Goal: Information Seeking & Learning: Learn about a topic

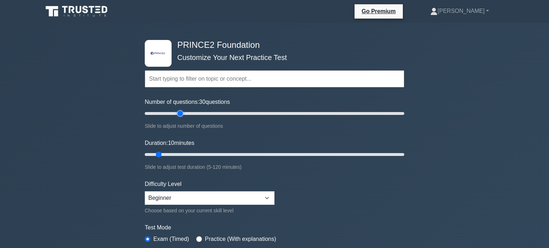
drag, startPoint x: 156, startPoint y: 114, endPoint x: 181, endPoint y: 117, distance: 25.2
type input "30"
click at [181, 117] on input "Number of questions: 30 questions" at bounding box center [274, 113] width 259 height 9
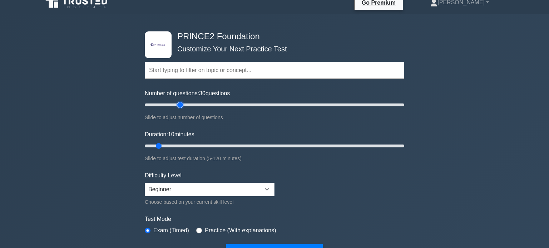
scroll to position [5, 0]
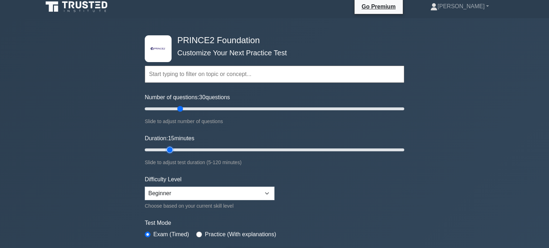
drag, startPoint x: 160, startPoint y: 152, endPoint x: 165, endPoint y: 152, distance: 5.0
type input "15"
click at [165, 152] on input "Duration: 15 minutes" at bounding box center [274, 150] width 259 height 9
click at [211, 189] on select "Beginner Intermediate Expert" at bounding box center [210, 194] width 130 height 14
click at [145, 187] on select "Beginner Intermediate Expert" at bounding box center [210, 194] width 130 height 14
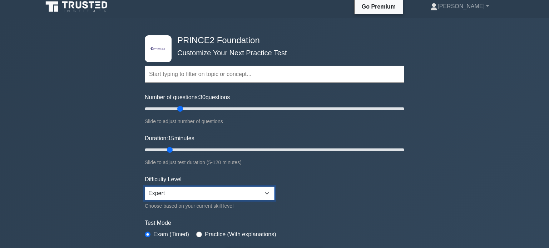
click at [235, 196] on select "Beginner Intermediate Expert" at bounding box center [210, 194] width 130 height 14
select select "intermediate"
click at [145, 187] on select "Beginner Intermediate Expert" at bounding box center [210, 194] width 130 height 14
click at [452, 131] on div ".st0{fill-rule:evenodd;clip-rule:evenodd;fill:#000041;} .st1{fill-rule:evenodd;…" at bounding box center [274, 236] width 549 height 436
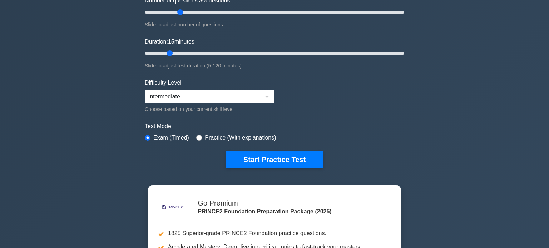
scroll to position [133, 0]
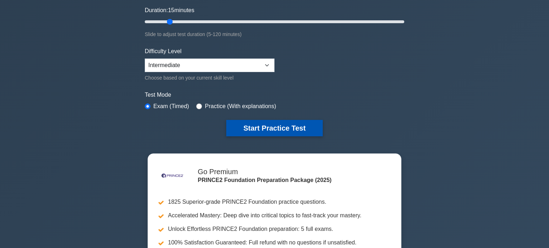
click at [293, 126] on button "Start Practice Test" at bounding box center [274, 128] width 96 height 16
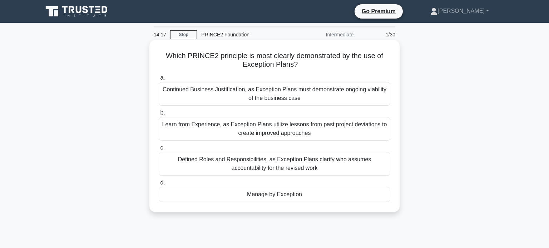
click at [319, 195] on div "Manage by Exception" at bounding box center [274, 194] width 231 height 15
click at [159, 185] on input "d. Manage by Exception" at bounding box center [159, 183] width 0 height 5
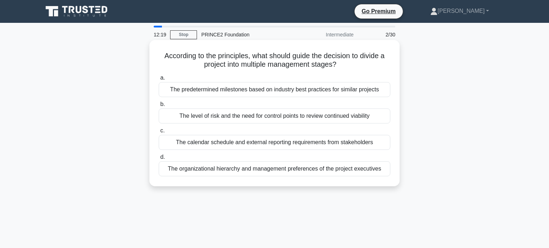
click at [327, 117] on div "The level of risk and the need for control points to review continued viability" at bounding box center [274, 116] width 231 height 15
click at [159, 107] on input "b. The level of risk and the need for control points to review continued viabil…" at bounding box center [159, 104] width 0 height 5
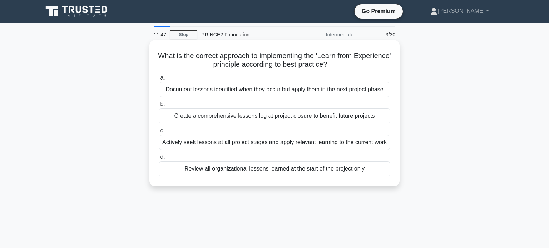
click at [355, 87] on div "Document lessons identified when they occur but apply them in the next project …" at bounding box center [274, 89] width 231 height 15
click at [159, 80] on input "a. Document lessons identified when they occur but apply them in the next proje…" at bounding box center [159, 78] width 0 height 5
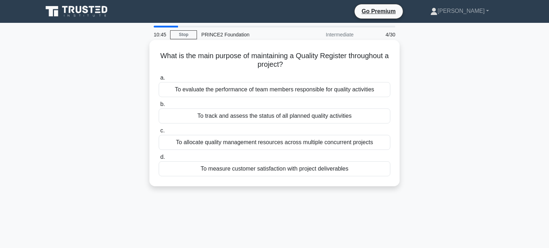
click at [309, 168] on div "To measure customer satisfaction with project deliverables" at bounding box center [274, 168] width 231 height 15
click at [159, 160] on input "d. To measure customer satisfaction with project deliverables" at bounding box center [159, 157] width 0 height 5
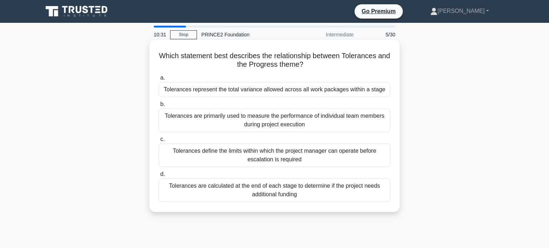
click at [367, 89] on div "Tolerances represent the total variance allowed across all work packages within…" at bounding box center [274, 89] width 231 height 15
click at [159, 80] on input "a. Tolerances represent the total variance allowed across all work packages wit…" at bounding box center [159, 78] width 0 height 5
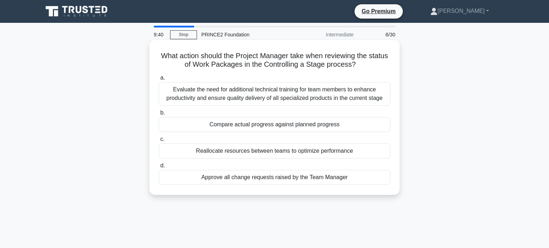
click at [361, 126] on div "Compare actual progress against planned progress" at bounding box center [274, 124] width 231 height 15
click at [159, 115] on input "b. Compare actual progress against planned progress" at bounding box center [159, 113] width 0 height 5
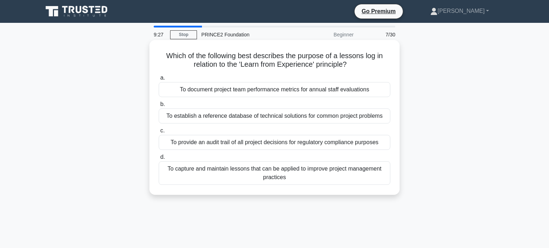
click at [333, 174] on div "To capture and maintain lessons that can be applied to improve project manageme…" at bounding box center [274, 173] width 231 height 24
click at [159, 160] on input "d. To capture and maintain lessons that can be applied to improve project manag…" at bounding box center [159, 157] width 0 height 5
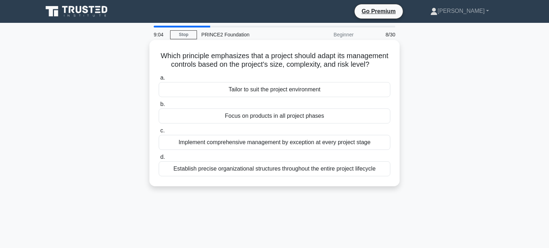
click at [347, 96] on div "Tailor to suit the project environment" at bounding box center [274, 89] width 231 height 15
click at [159, 80] on input "a. Tailor to suit the project environment" at bounding box center [159, 78] width 0 height 5
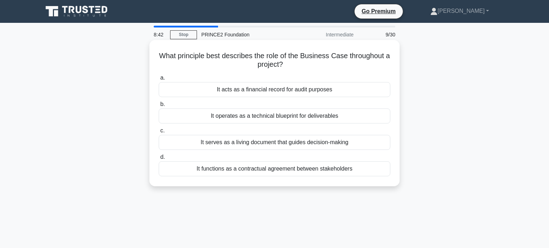
click at [346, 146] on div "It serves as a living document that guides decision-making" at bounding box center [274, 142] width 231 height 15
click at [159, 133] on input "c. It serves as a living document that guides decision-making" at bounding box center [159, 131] width 0 height 5
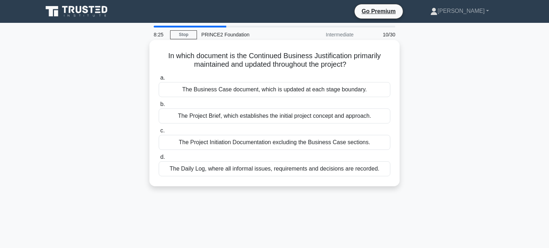
click at [354, 120] on div "The Project Brief, which establishes the initial project concept and approach." at bounding box center [274, 116] width 231 height 15
click at [159, 107] on input "b. The Project Brief, which establishes the initial project concept and approac…" at bounding box center [159, 104] width 0 height 5
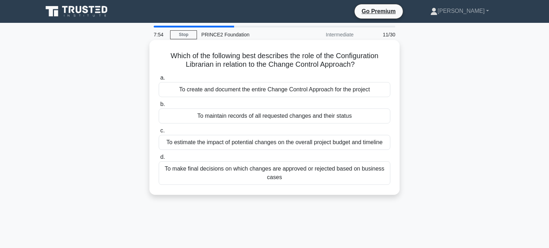
click at [356, 119] on div "To maintain records of all requested changes and their status" at bounding box center [274, 116] width 231 height 15
click at [159, 107] on input "b. To maintain records of all requested changes and their status" at bounding box center [159, 104] width 0 height 5
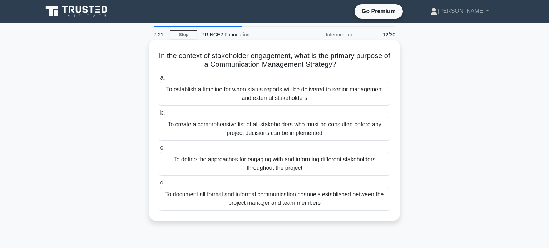
click at [337, 162] on div "To define the approaches for engaging with and informing different stakeholders…" at bounding box center [274, 164] width 231 height 24
click at [159, 150] on input "c. To define the approaches for engaging with and informing different stakehold…" at bounding box center [159, 148] width 0 height 5
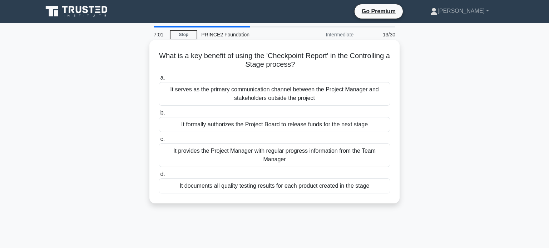
click at [363, 95] on div "It serves as the primary communication channel between the Project Manager and …" at bounding box center [274, 94] width 231 height 24
click at [159, 80] on input "a. It serves as the primary communication channel between the Project Manager a…" at bounding box center [159, 78] width 0 height 5
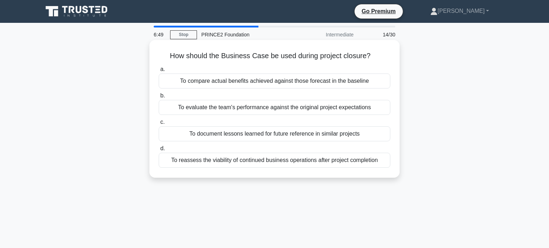
click at [357, 85] on div "To compare actual benefits achieved against those forecast in the baseline" at bounding box center [274, 81] width 231 height 15
click at [159, 72] on input "a. To compare actual benefits achieved against those forecast in the baseline" at bounding box center [159, 69] width 0 height 5
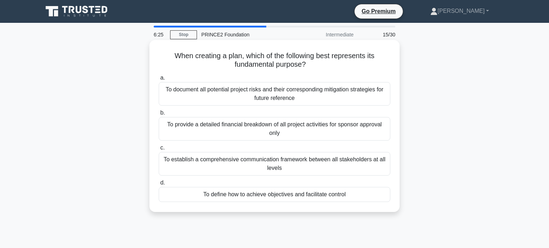
click at [335, 193] on div "To define how to achieve objectives and facilitate control" at bounding box center [274, 194] width 231 height 15
click at [159, 185] on input "d. To define how to achieve objectives and facilitate control" at bounding box center [159, 183] width 0 height 5
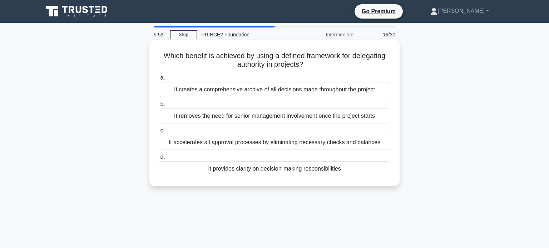
click at [337, 92] on div "It creates a comprehensive archive of all decisions made throughout the project" at bounding box center [274, 89] width 231 height 15
click at [159, 80] on input "a. It creates a comprehensive archive of all decisions made throughout the proj…" at bounding box center [159, 78] width 0 height 5
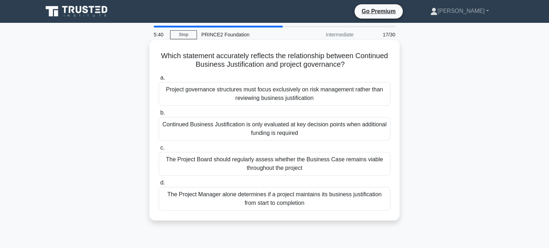
click at [326, 164] on div "The Project Board should regularly assess whether the Business Case remains via…" at bounding box center [274, 164] width 231 height 24
click at [159, 150] on input "c. The Project Board should regularly assess whether the Business Case remains …" at bounding box center [159, 148] width 0 height 5
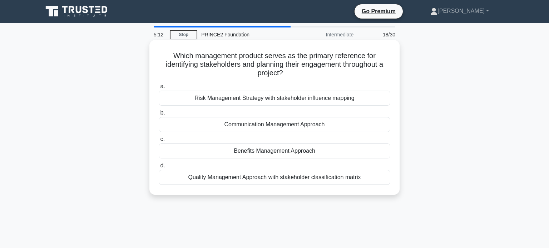
click at [334, 177] on div "Quality Management Approach with stakeholder classification matrix" at bounding box center [274, 177] width 231 height 15
click at [159, 168] on input "d. Quality Management Approach with stakeholder classification matrix" at bounding box center [159, 166] width 0 height 5
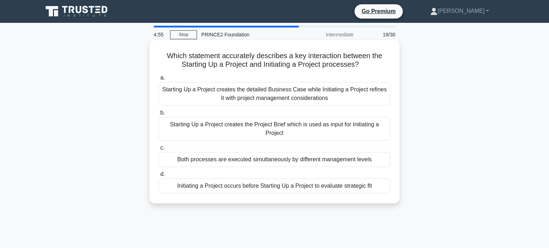
click at [347, 129] on div "Starting Up a Project creates the Project Brief which is used as input for Init…" at bounding box center [274, 129] width 231 height 24
click at [159, 115] on input "b. Starting Up a Project creates the Project Brief which is used as input for I…" at bounding box center [159, 113] width 0 height 5
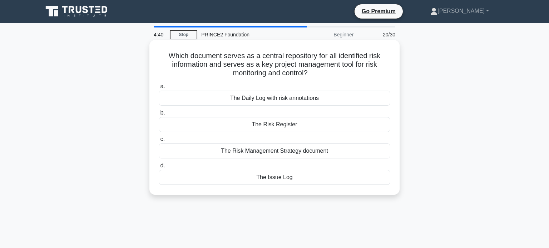
click at [334, 126] on div "The Risk Register" at bounding box center [274, 124] width 231 height 15
click at [159, 115] on input "b. The Risk Register" at bounding box center [159, 113] width 0 height 5
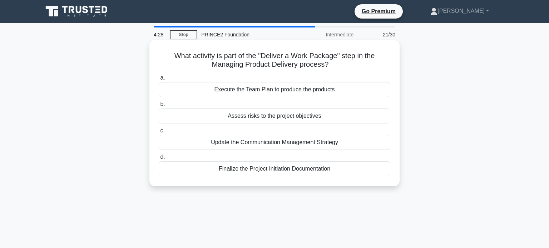
click at [350, 95] on div "Execute the Team Plan to produce the products" at bounding box center [274, 89] width 231 height 15
click at [159, 80] on input "a. Execute the Team Plan to produce the products" at bounding box center [159, 78] width 0 height 5
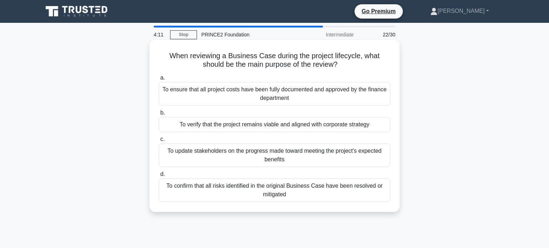
click at [341, 128] on div "To verify that the project remains viable and aligned with corporate strategy" at bounding box center [274, 124] width 231 height 15
click at [159, 115] on input "b. To verify that the project remains viable and aligned with corporate strategy" at bounding box center [159, 113] width 0 height 5
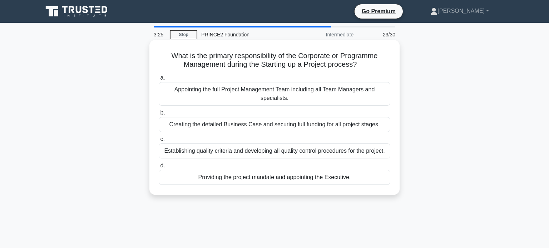
click at [348, 94] on div "Appointing the full Project Management Team including all Team Managers and spe…" at bounding box center [274, 94] width 231 height 24
click at [159, 80] on input "a. Appointing the full Project Management Team including all Team Managers and …" at bounding box center [159, 78] width 0 height 5
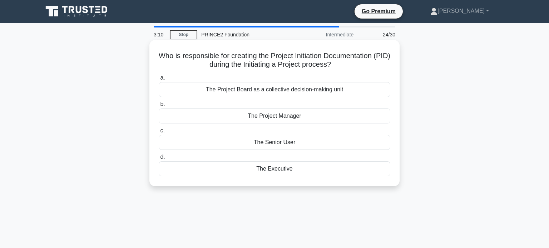
click at [347, 92] on div "The Project Board as a collective decision-making unit" at bounding box center [274, 89] width 231 height 15
click at [159, 80] on input "a. The Project Board as a collective decision-making unit" at bounding box center [159, 78] width 0 height 5
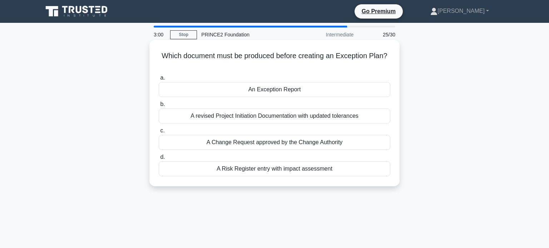
click at [347, 95] on div "An Exception Report" at bounding box center [274, 89] width 231 height 15
click at [159, 80] on input "a. An Exception Report" at bounding box center [159, 78] width 0 height 5
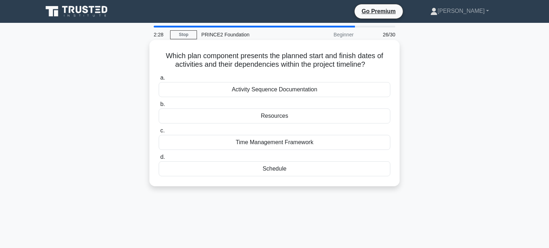
click at [313, 172] on div "Schedule" at bounding box center [274, 168] width 231 height 15
click at [159, 160] on input "d. Schedule" at bounding box center [159, 157] width 0 height 5
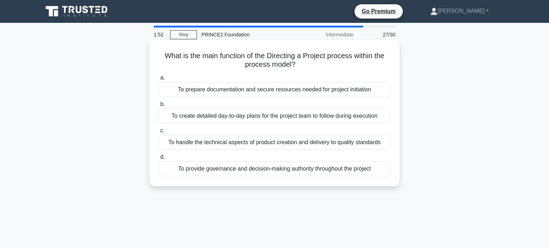
click at [333, 116] on div "To create detailed day-to-day plans for the project team to follow during execu…" at bounding box center [274, 116] width 231 height 15
click at [159, 107] on input "b. To create detailed day-to-day plans for the project team to follow during ex…" at bounding box center [159, 104] width 0 height 5
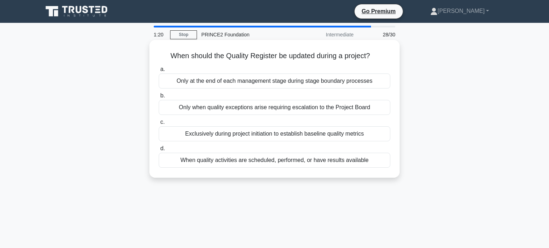
click at [334, 160] on div "When quality activities are scheduled, performed, or have results available" at bounding box center [274, 160] width 231 height 15
click at [159, 151] on input "d. When quality activities are scheduled, performed, or have results available" at bounding box center [159, 148] width 0 height 5
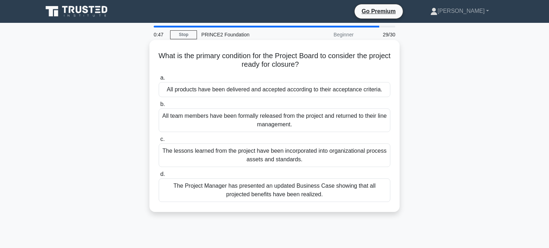
click at [352, 90] on div "All products have been delivered and accepted according to their acceptance cri…" at bounding box center [274, 89] width 231 height 15
click at [159, 80] on input "a. All products have been delivered and accepted according to their acceptance …" at bounding box center [159, 78] width 0 height 5
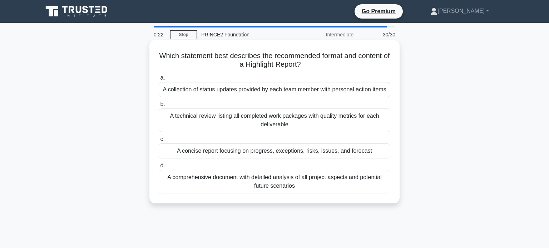
click at [321, 154] on div "A concise report focusing on progress, exceptions, risks, issues, and forecast" at bounding box center [274, 151] width 231 height 15
click at [159, 142] on input "c. A concise report focusing on progress, exceptions, risks, issues, and foreca…" at bounding box center [159, 139] width 0 height 5
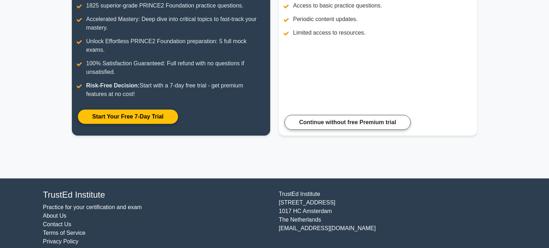
scroll to position [125, 0]
drag, startPoint x: 548, startPoint y: 17, endPoint x: 548, endPoint y: 118, distance: 101.1
click at [548, 118] on body "Go Premium Nick" at bounding box center [274, 66] width 549 height 382
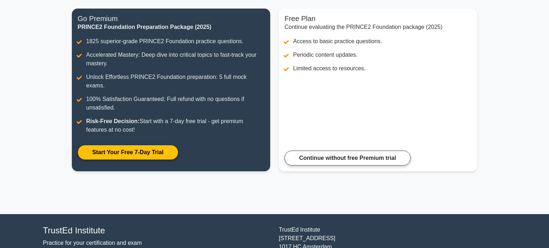
scroll to position [0, 0]
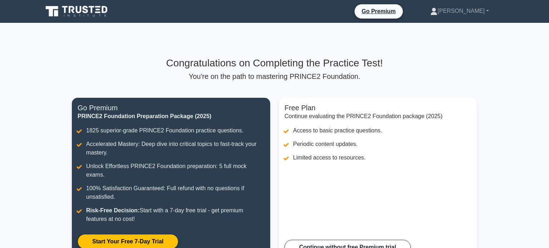
click at [493, 56] on main "Congratulations on Completing the Practice Test! You're on the path to masterin…" at bounding box center [274, 163] width 549 height 281
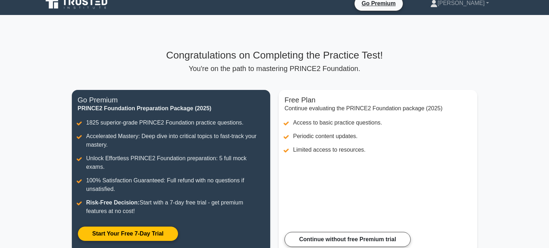
scroll to position [7, 0]
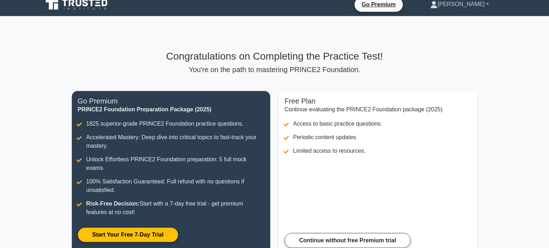
click at [481, 3] on link "[PERSON_NAME]" at bounding box center [459, 4] width 93 height 14
click at [470, 30] on link "Settings" at bounding box center [441, 32] width 56 height 11
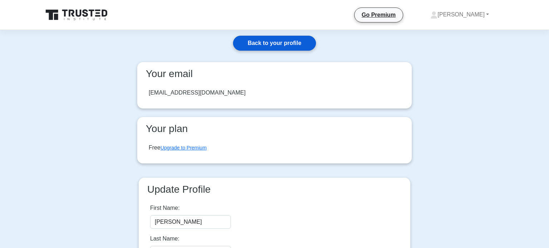
click at [281, 44] on link "Back to your profile" at bounding box center [274, 43] width 83 height 15
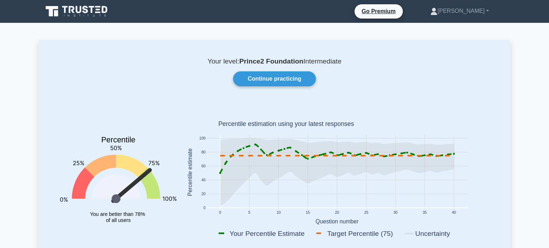
click at [61, 15] on icon at bounding box center [77, 12] width 69 height 14
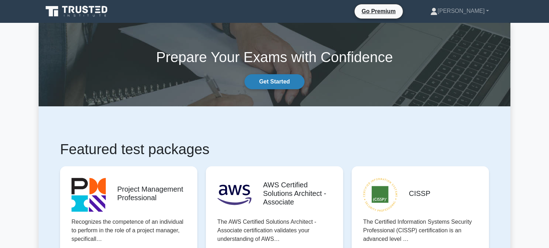
click at [297, 80] on link "Get Started" at bounding box center [274, 81] width 60 height 15
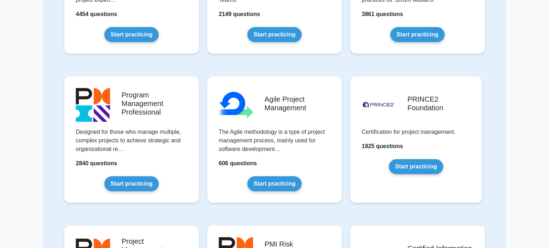
scroll to position [356, 0]
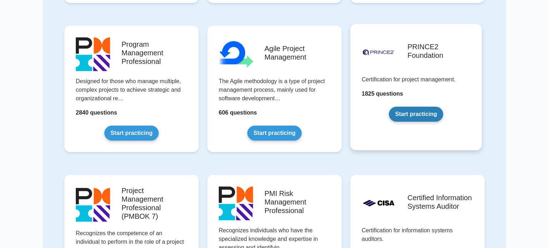
click at [420, 116] on link "Start practicing" at bounding box center [416, 114] width 54 height 15
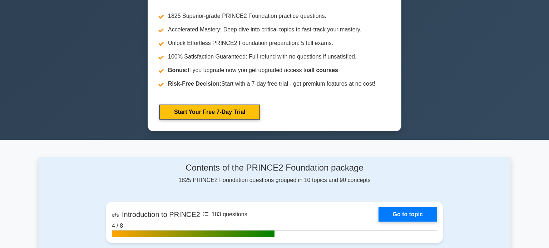
scroll to position [326, 0]
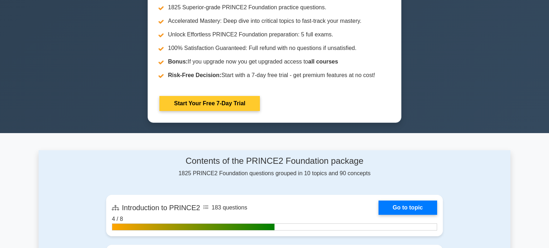
click at [221, 104] on link "Start Your Free 7-Day Trial" at bounding box center [209, 103] width 100 height 15
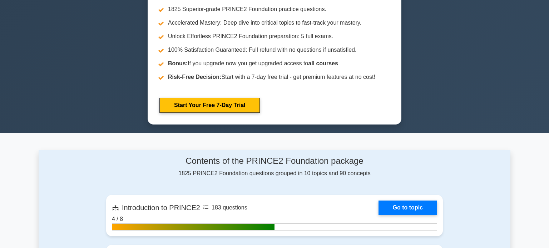
scroll to position [0, 0]
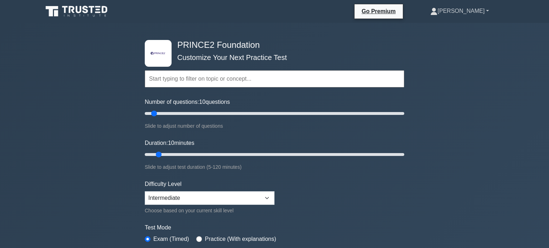
click at [487, 14] on link "[PERSON_NAME]" at bounding box center [459, 11] width 93 height 14
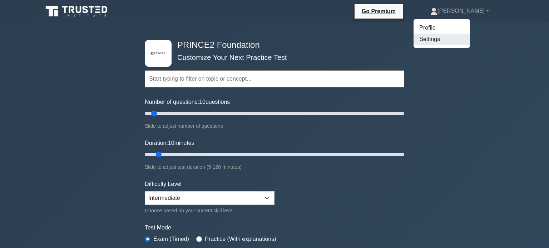
click at [464, 42] on link "Settings" at bounding box center [441, 39] width 56 height 11
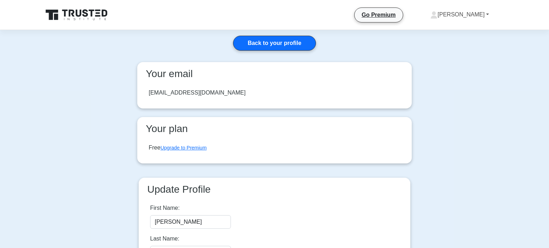
click at [478, 15] on link "[PERSON_NAME]" at bounding box center [459, 14] width 93 height 14
click at [469, 32] on link "Profile" at bounding box center [441, 31] width 56 height 11
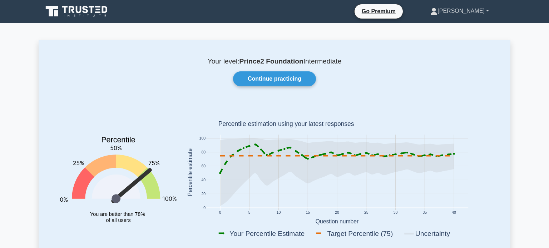
click at [485, 14] on link "[PERSON_NAME]" at bounding box center [459, 11] width 93 height 14
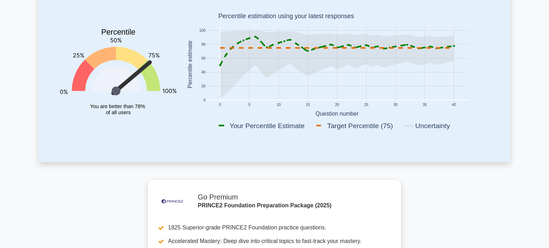
scroll to position [109, 0]
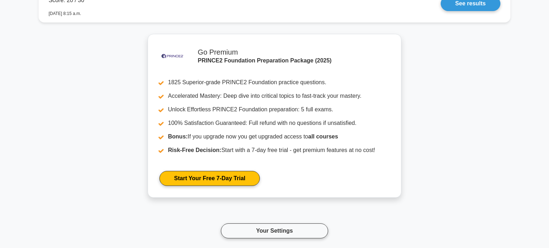
scroll to position [682, 0]
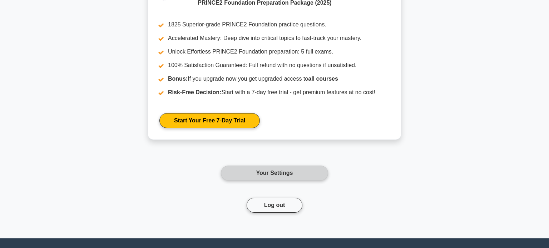
click at [299, 166] on link "Your Settings" at bounding box center [274, 173] width 107 height 15
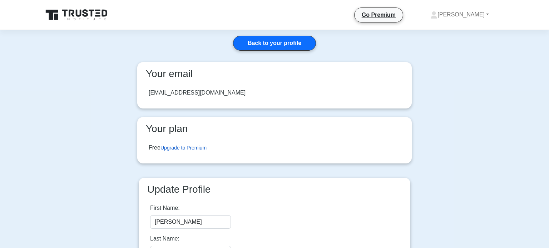
click at [205, 147] on link "Upgrade to Premium" at bounding box center [183, 148] width 46 height 6
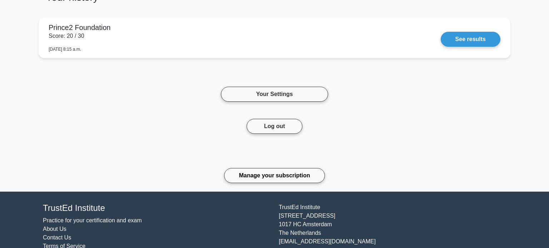
scroll to position [417, 0]
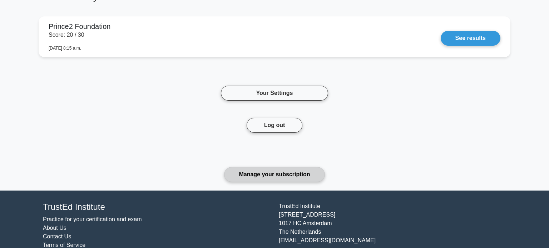
click at [312, 167] on link "Manage your subscription" at bounding box center [274, 174] width 100 height 15
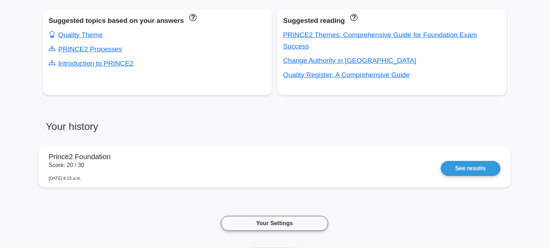
scroll to position [396, 0]
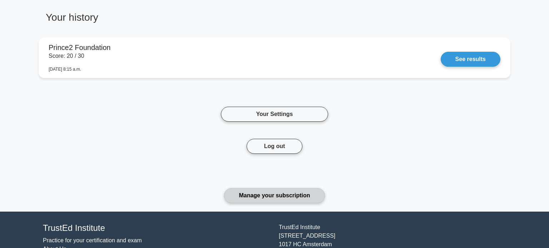
click at [277, 188] on link "Manage your subscription" at bounding box center [274, 195] width 100 height 15
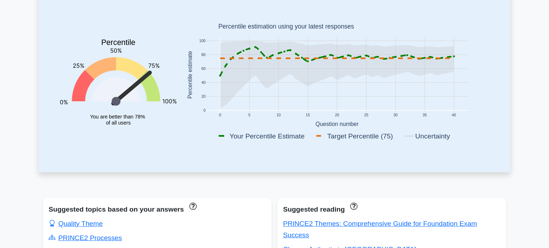
scroll to position [0, 0]
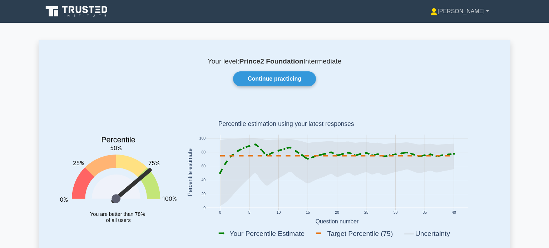
click at [482, 11] on link "[PERSON_NAME]" at bounding box center [459, 11] width 93 height 14
click at [470, 29] on link "Profile" at bounding box center [441, 27] width 56 height 11
drag, startPoint x: 0, startPoint y: 0, endPoint x: 530, endPoint y: -7, distance: 530.0
click at [281, 89] on div "Your level: Prince2 Foundation Intermediate Continue practicing Percentile You …" at bounding box center [274, 155] width 471 height 230
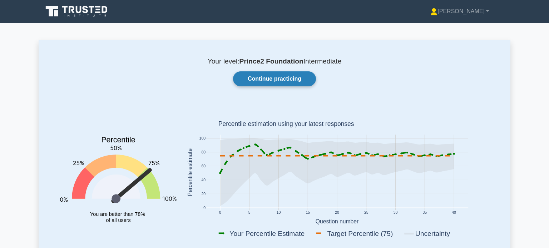
click at [275, 80] on link "Continue practicing" at bounding box center [274, 78] width 83 height 15
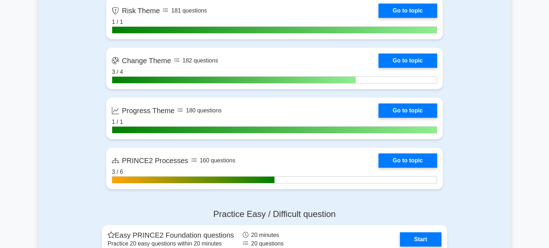
scroll to position [643, 0]
